Goal: Information Seeking & Learning: Learn about a topic

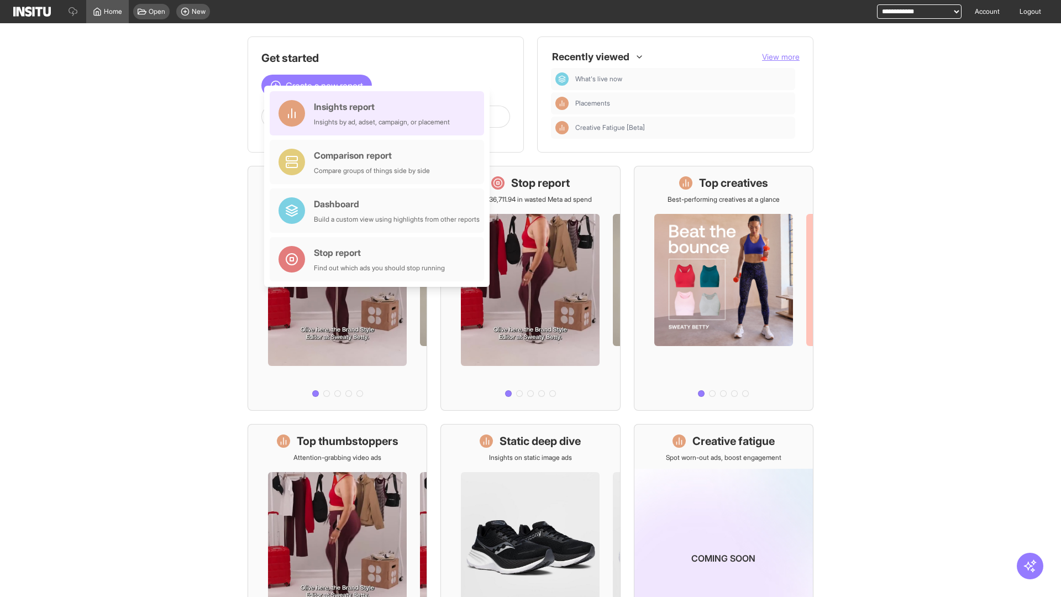
click at [380, 113] on div "Insights report Insights by ad, adset, campaign, or placement" at bounding box center [382, 113] width 136 height 27
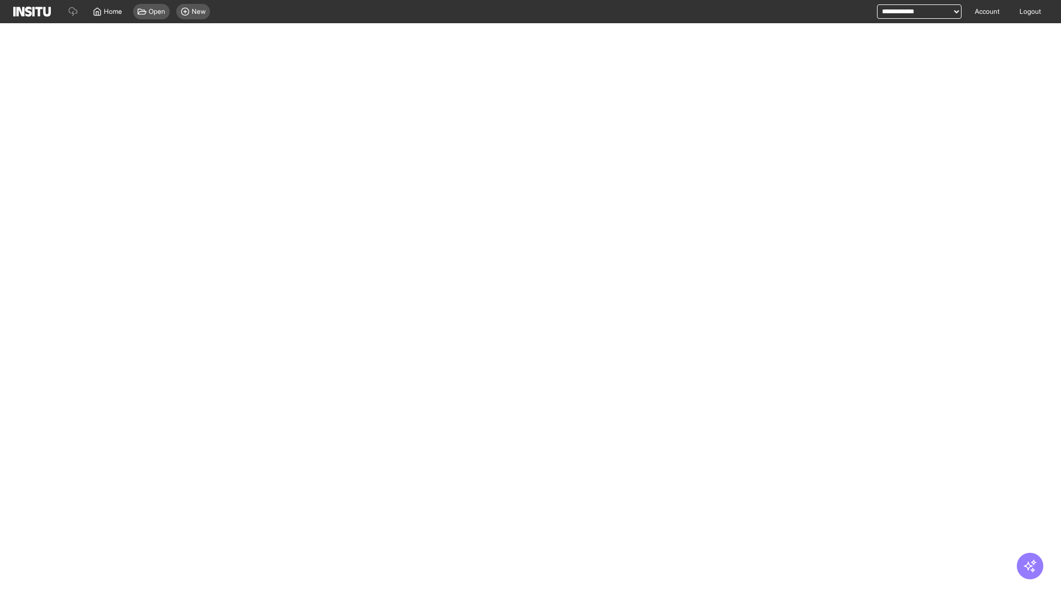
select select "**"
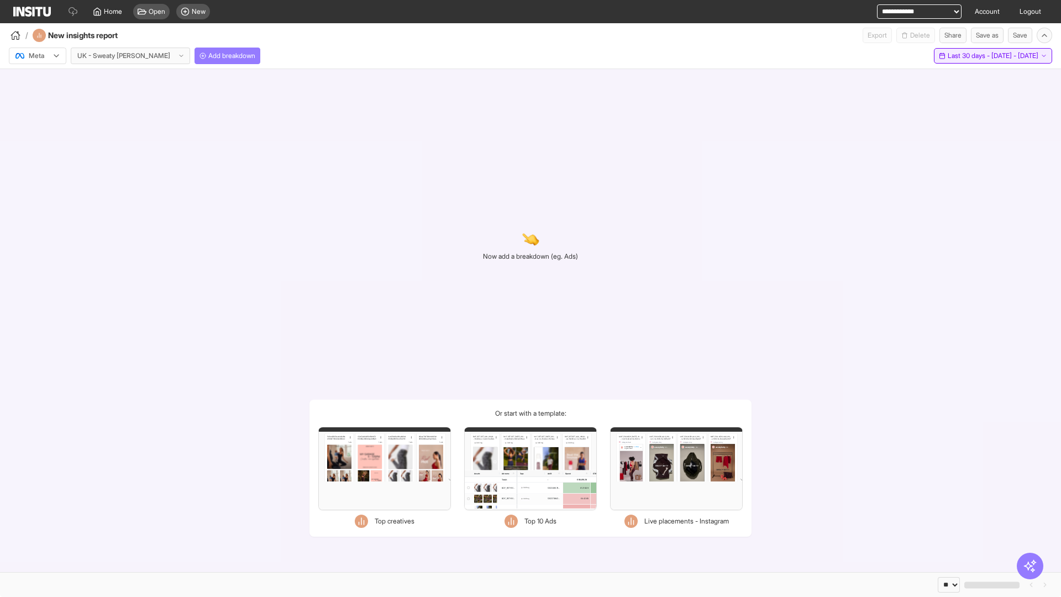
click at [967, 56] on span "Last 30 days - [DATE] - [DATE]" at bounding box center [993, 55] width 91 height 9
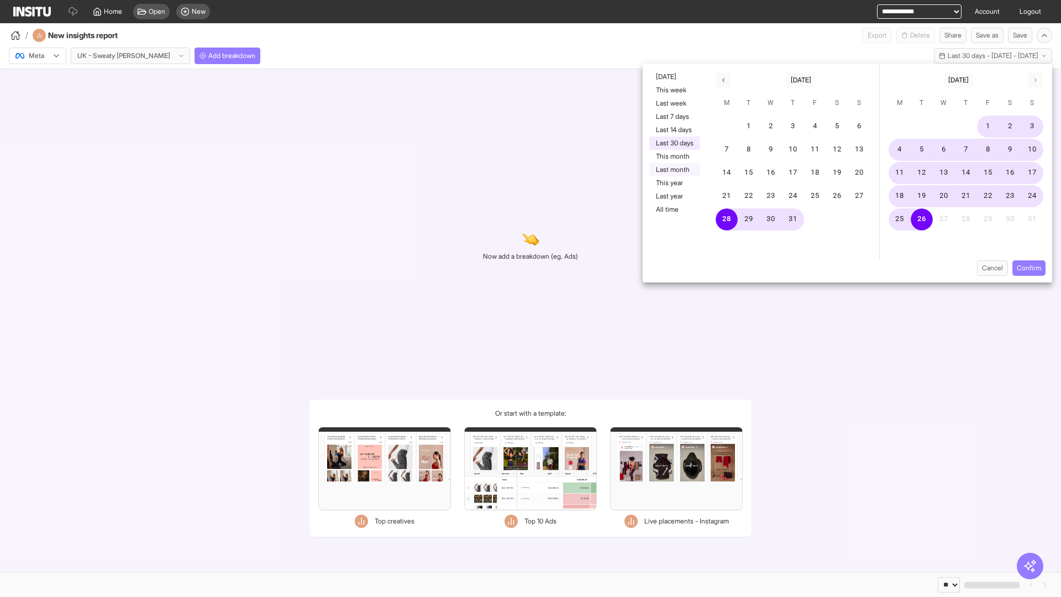
click at [674, 170] on button "Last month" at bounding box center [674, 169] width 51 height 13
